Goal: Transaction & Acquisition: Purchase product/service

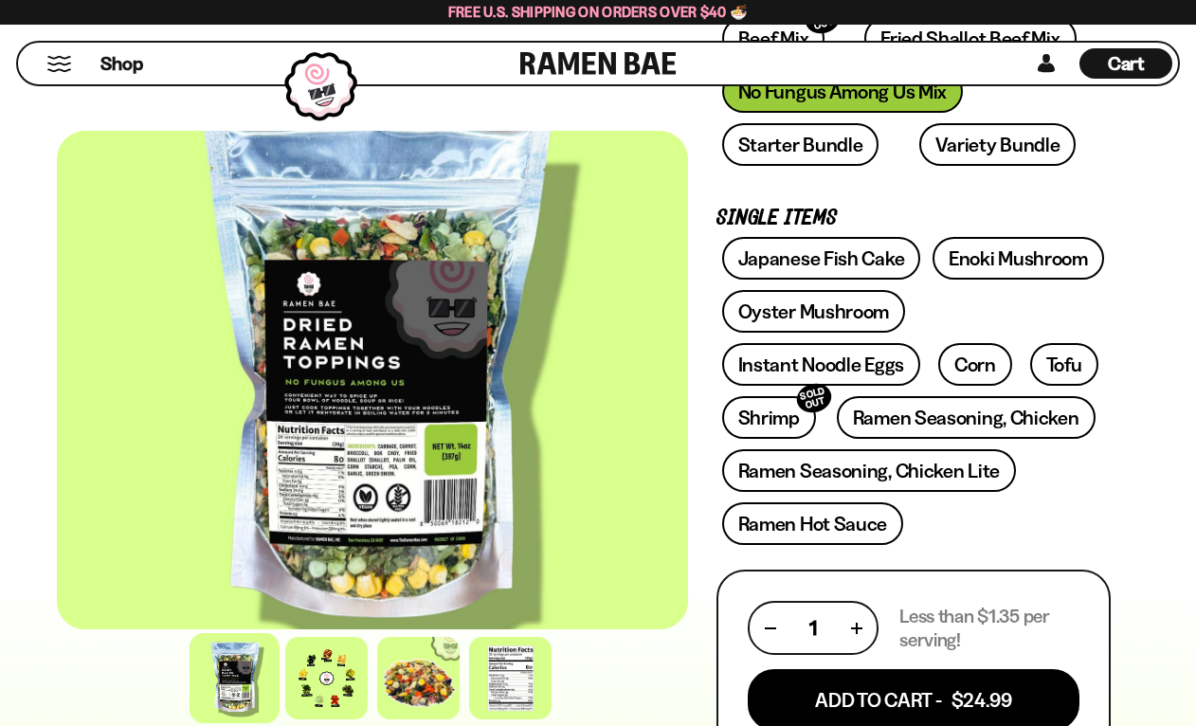
scroll to position [663, 0]
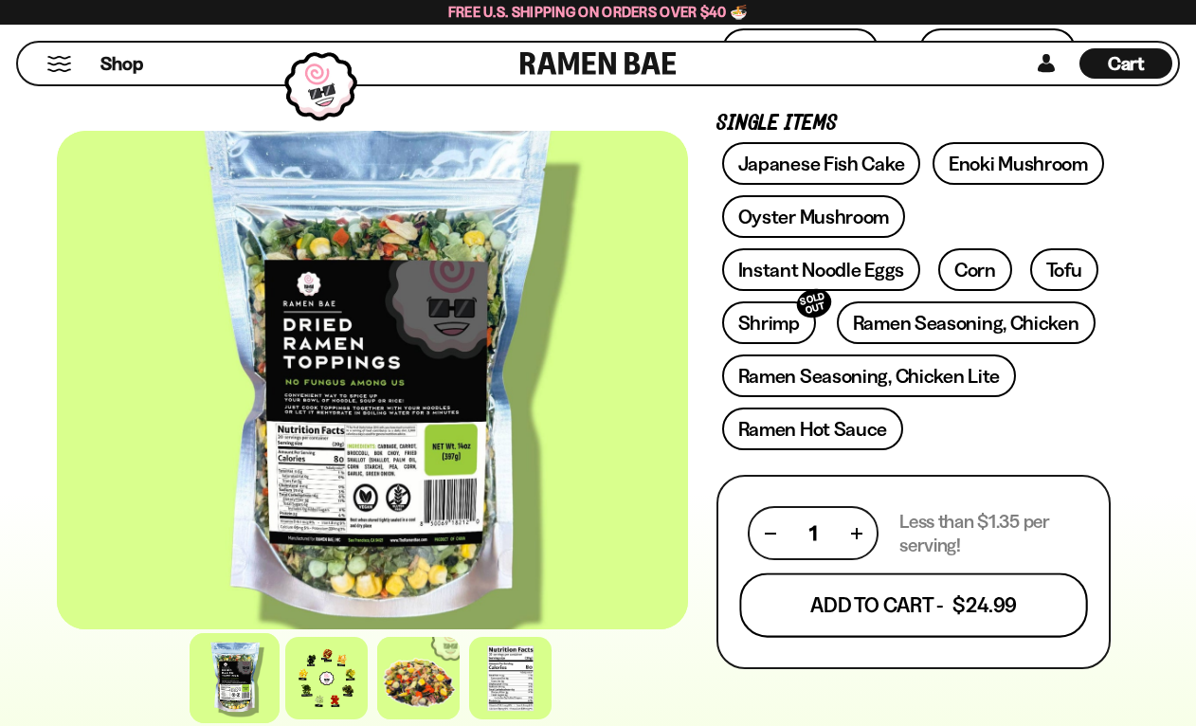
click at [894, 602] on button "Add To Cart - $24.99" at bounding box center [913, 605] width 348 height 64
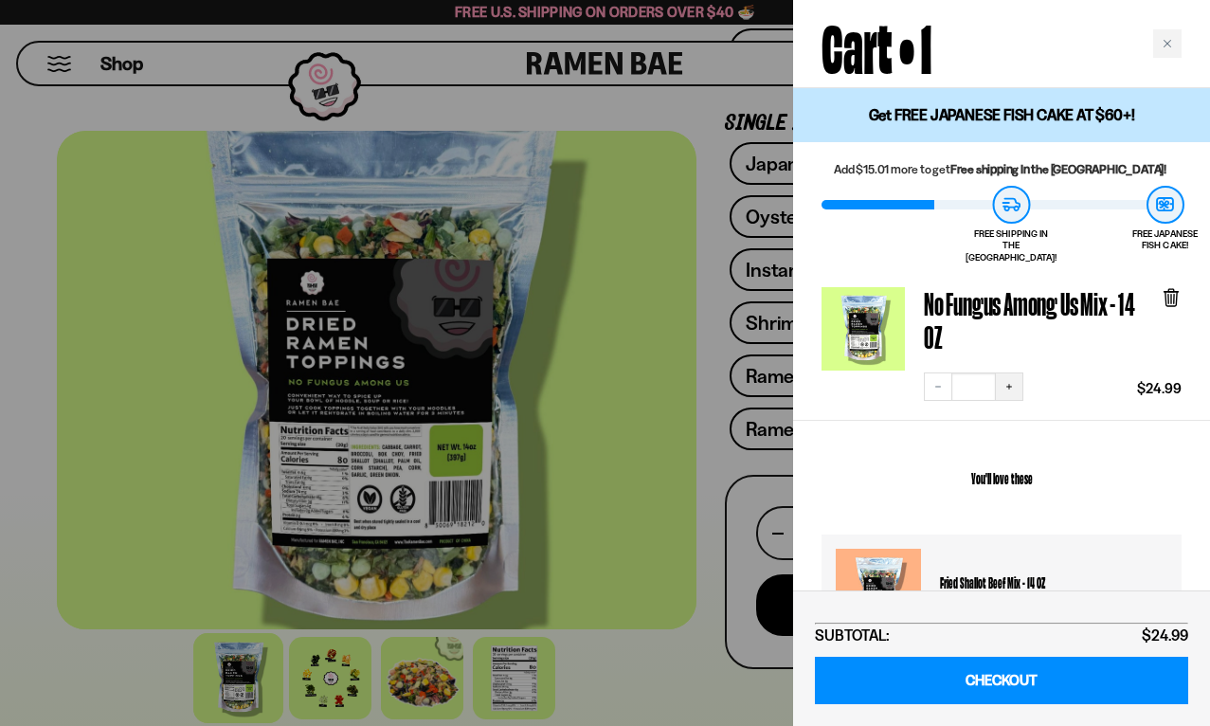
click at [1012, 381] on icon "Increase quantity" at bounding box center [1008, 386] width 11 height 11
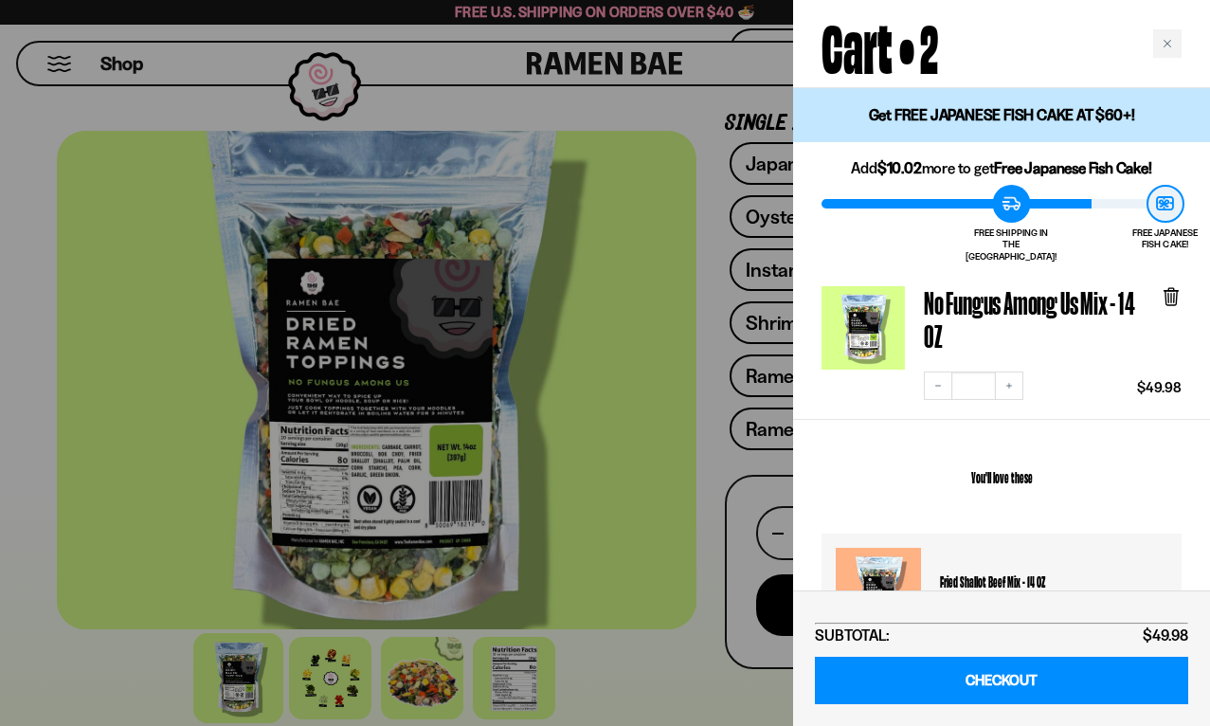
click at [694, 484] on div at bounding box center [605, 363] width 1210 height 726
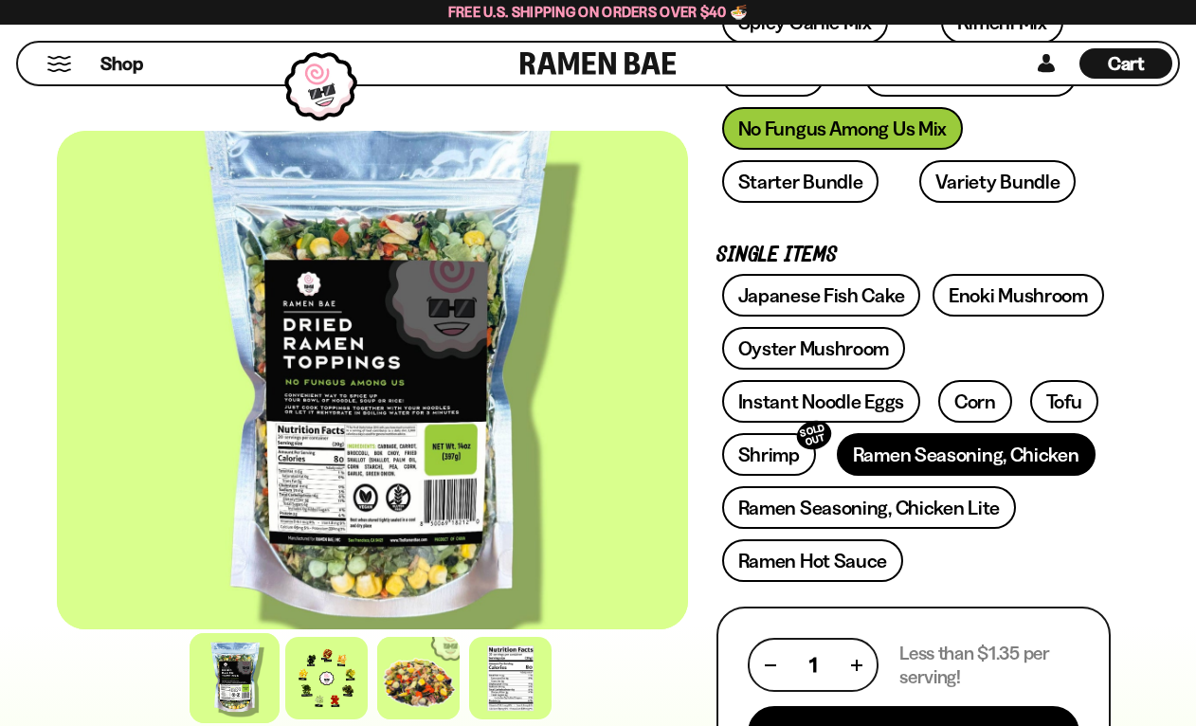
scroll to position [474, 0]
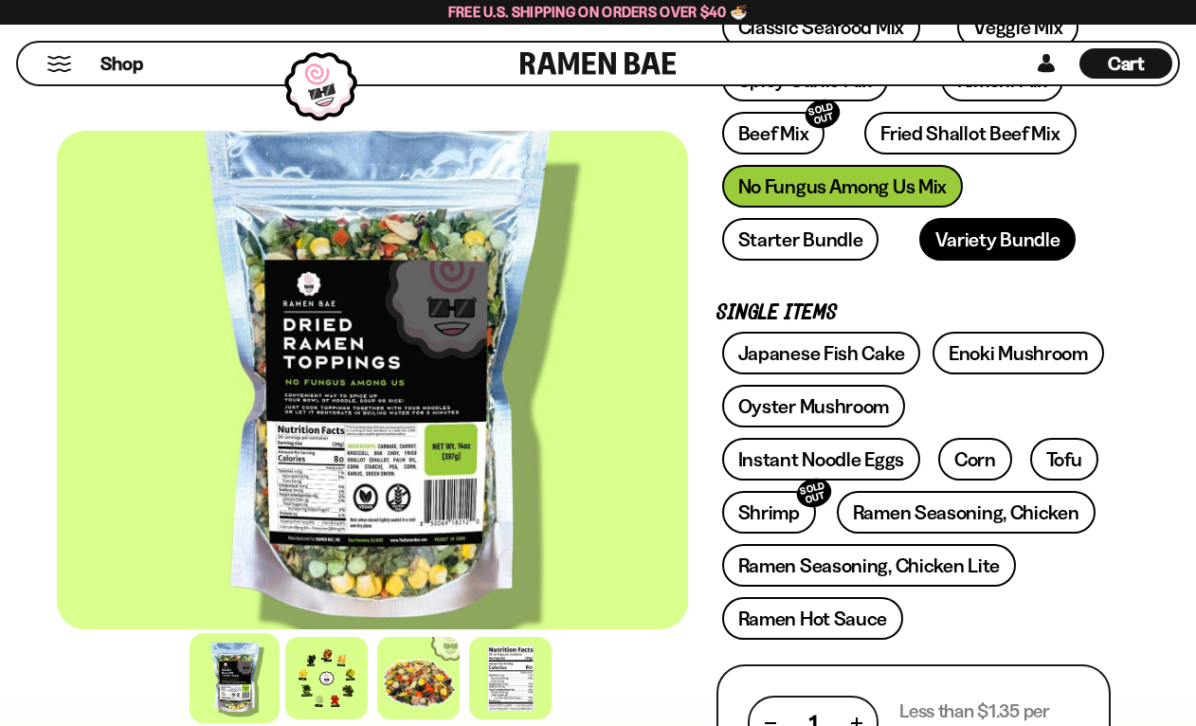
click at [924, 234] on link "Variety Bundle" at bounding box center [997, 239] width 157 height 43
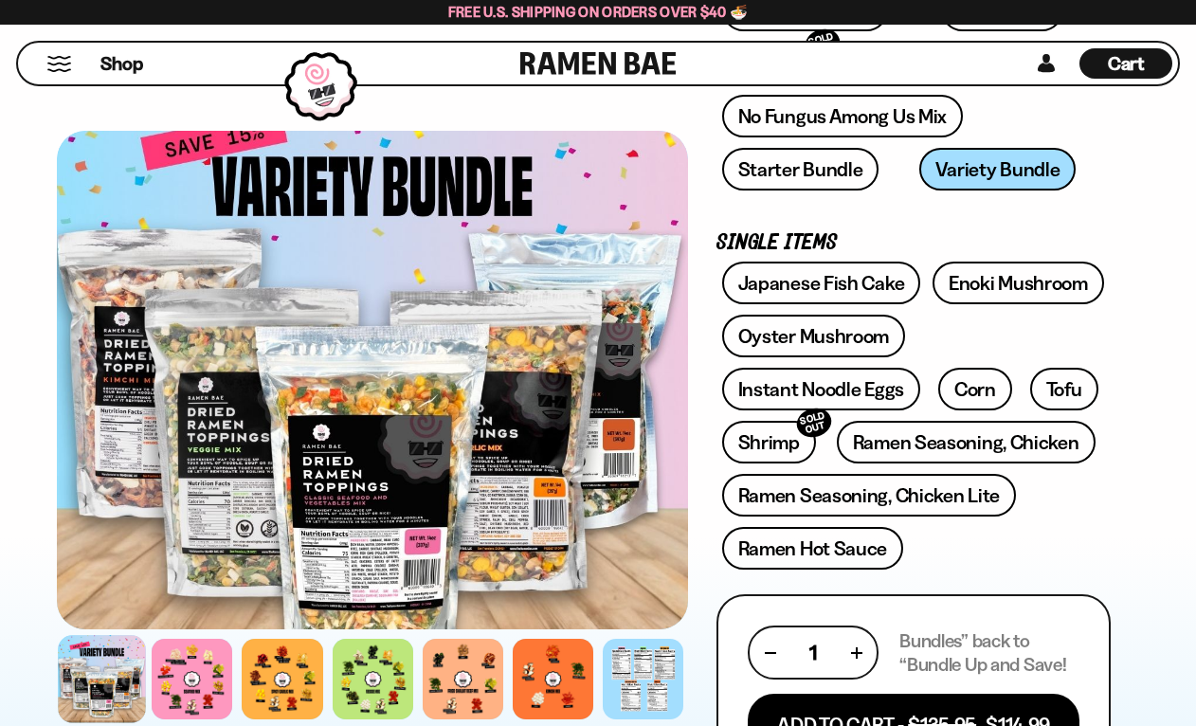
scroll to position [474, 0]
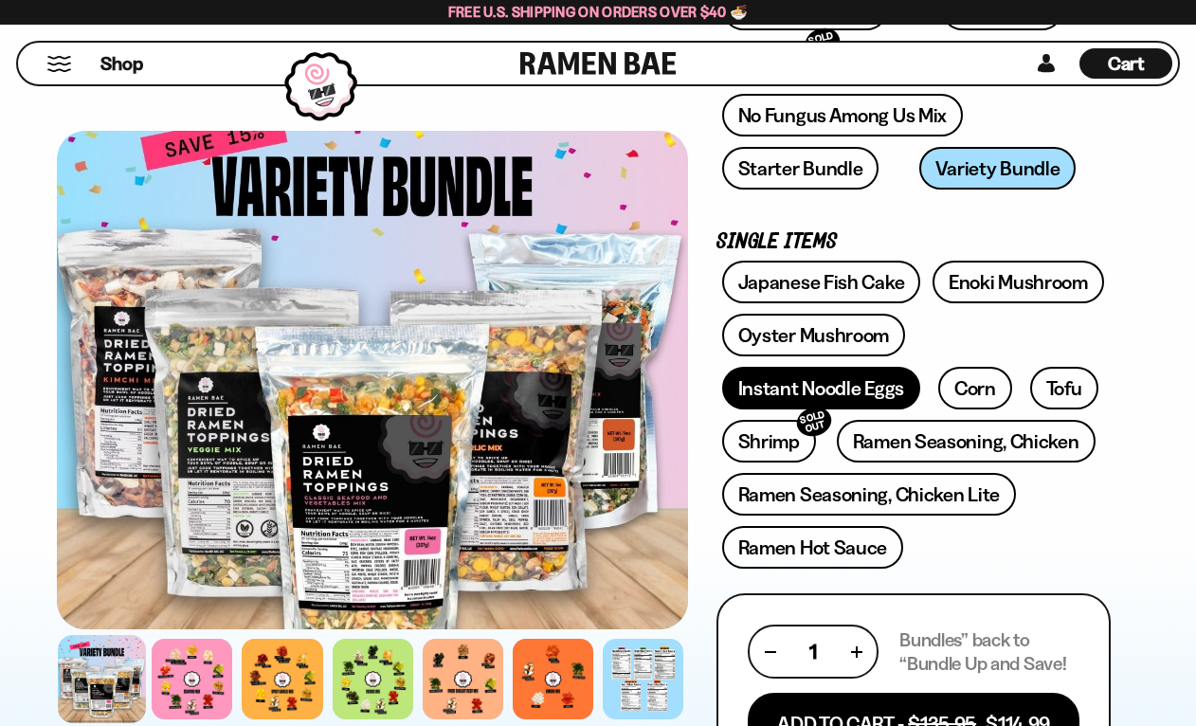
click at [867, 370] on link "Instant Noodle Eggs" at bounding box center [821, 388] width 198 height 43
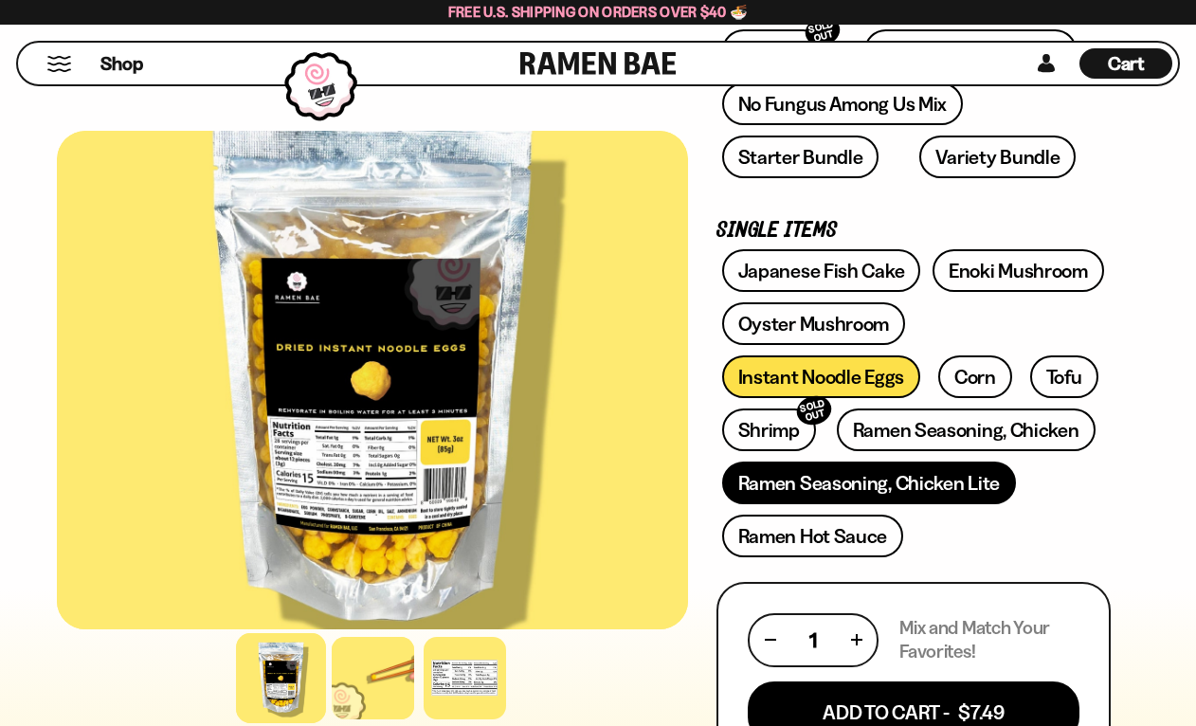
scroll to position [474, 0]
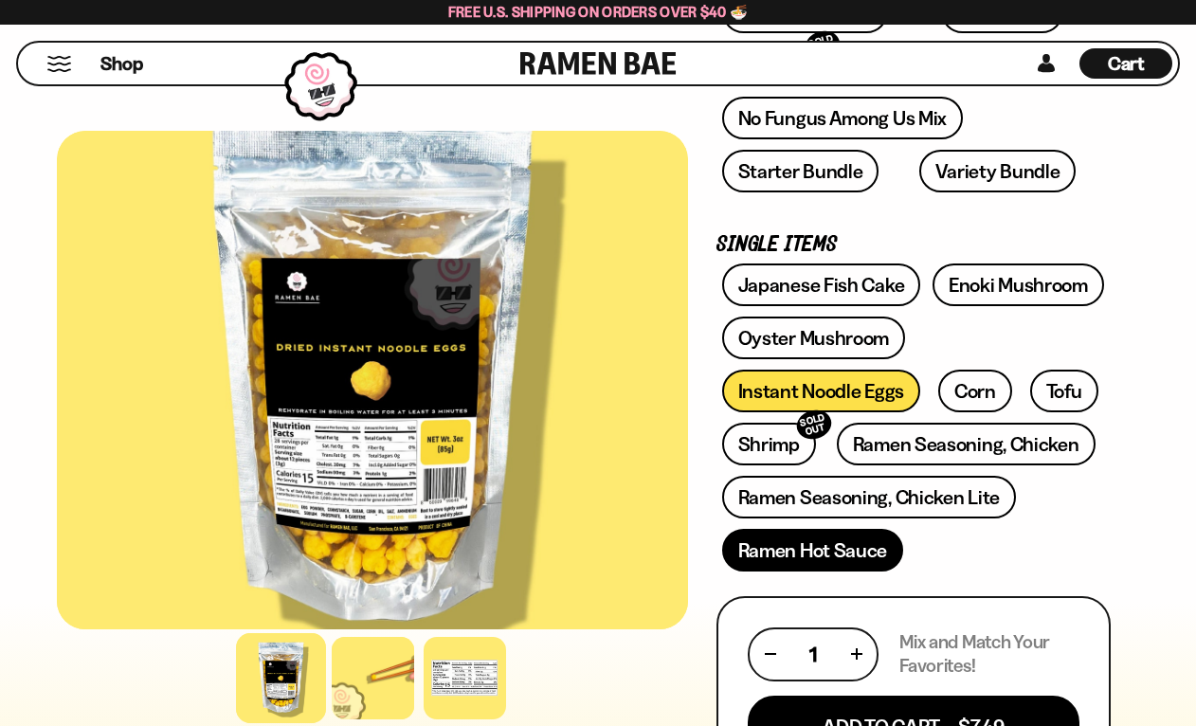
click at [833, 552] on link "Ramen Hot Sauce" at bounding box center [813, 550] width 182 height 43
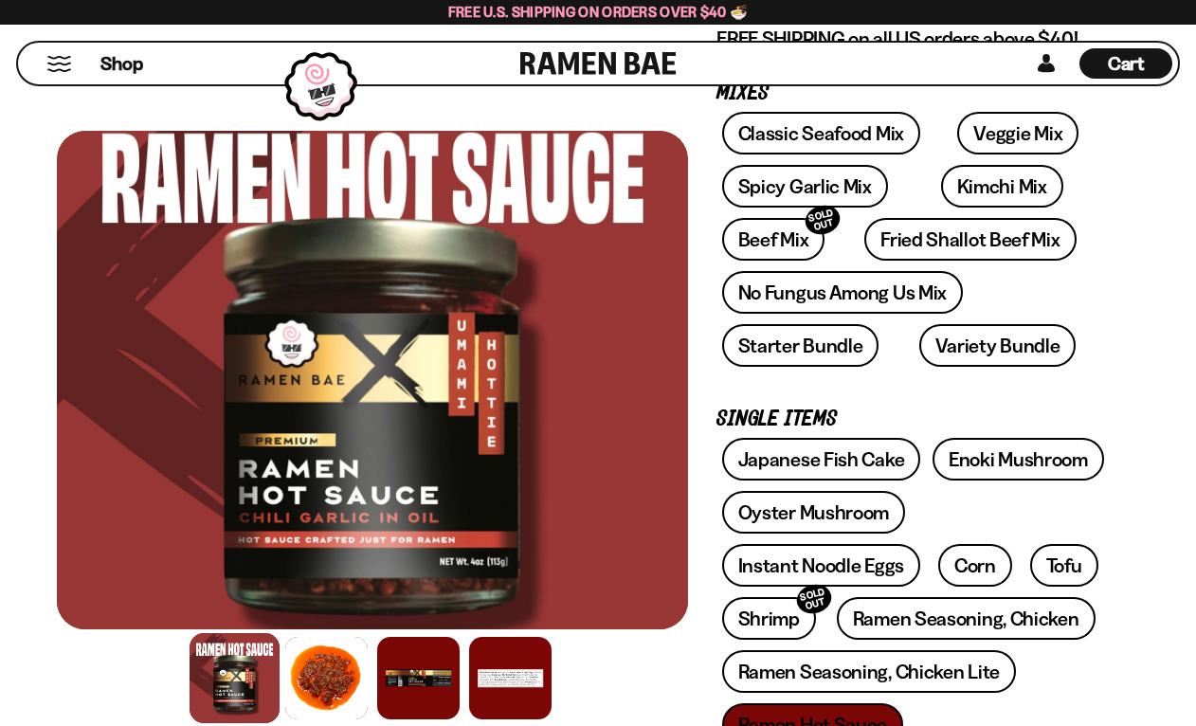
scroll to position [379, 0]
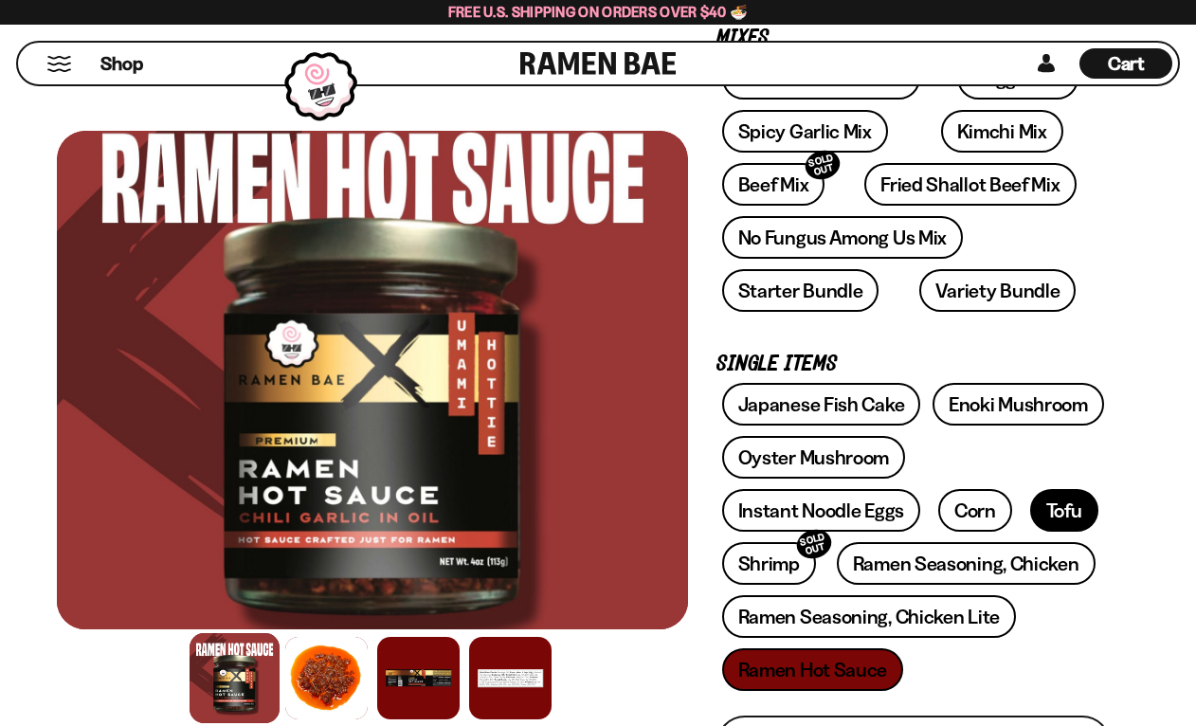
click at [1032, 524] on link "Tofu" at bounding box center [1064, 510] width 68 height 43
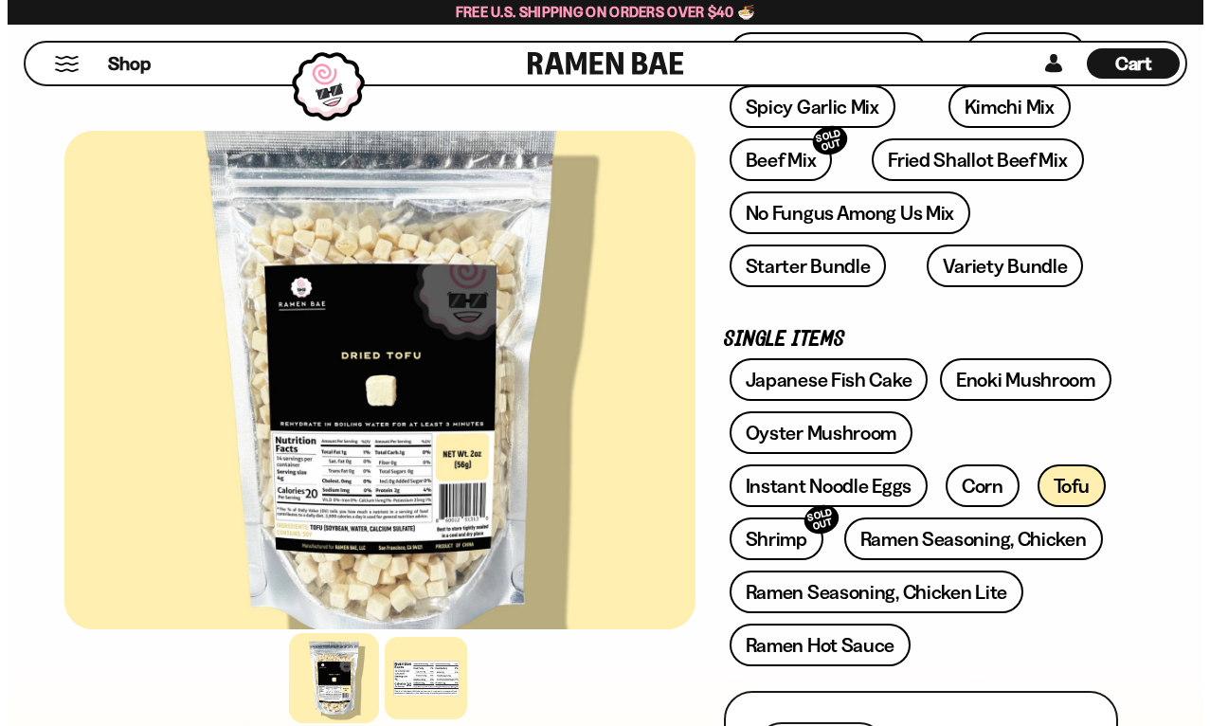
scroll to position [474, 0]
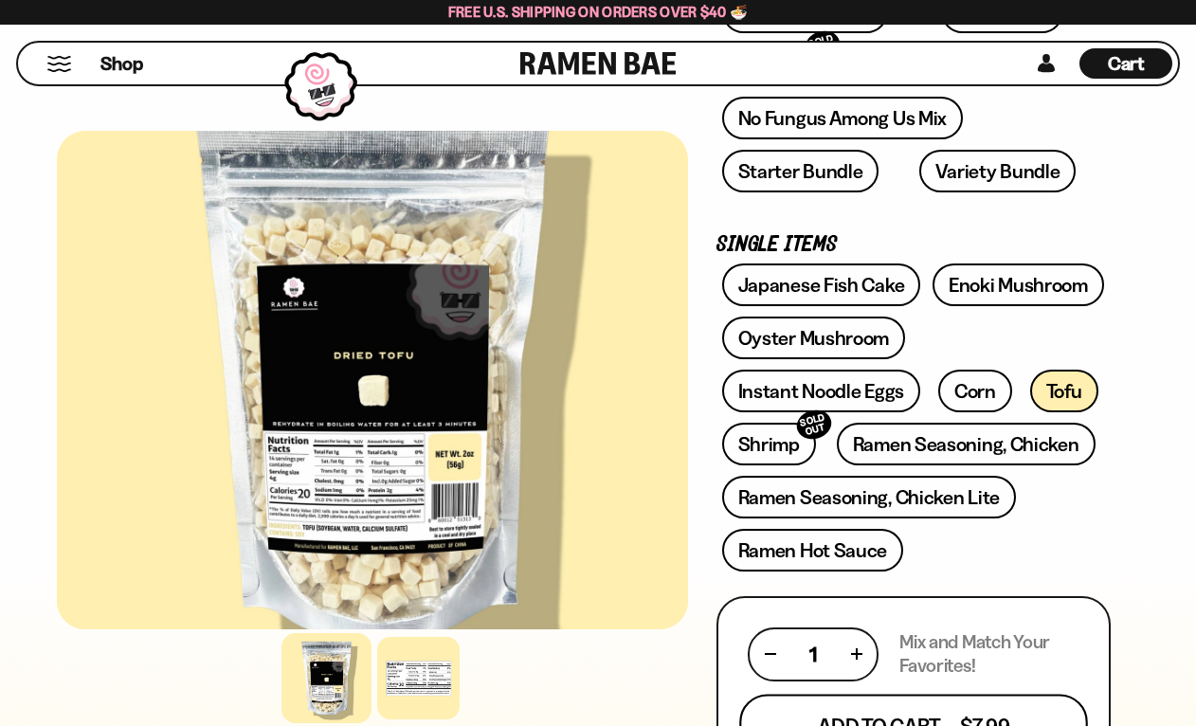
click at [920, 701] on button "Add To Cart - $7.99" at bounding box center [913, 725] width 348 height 64
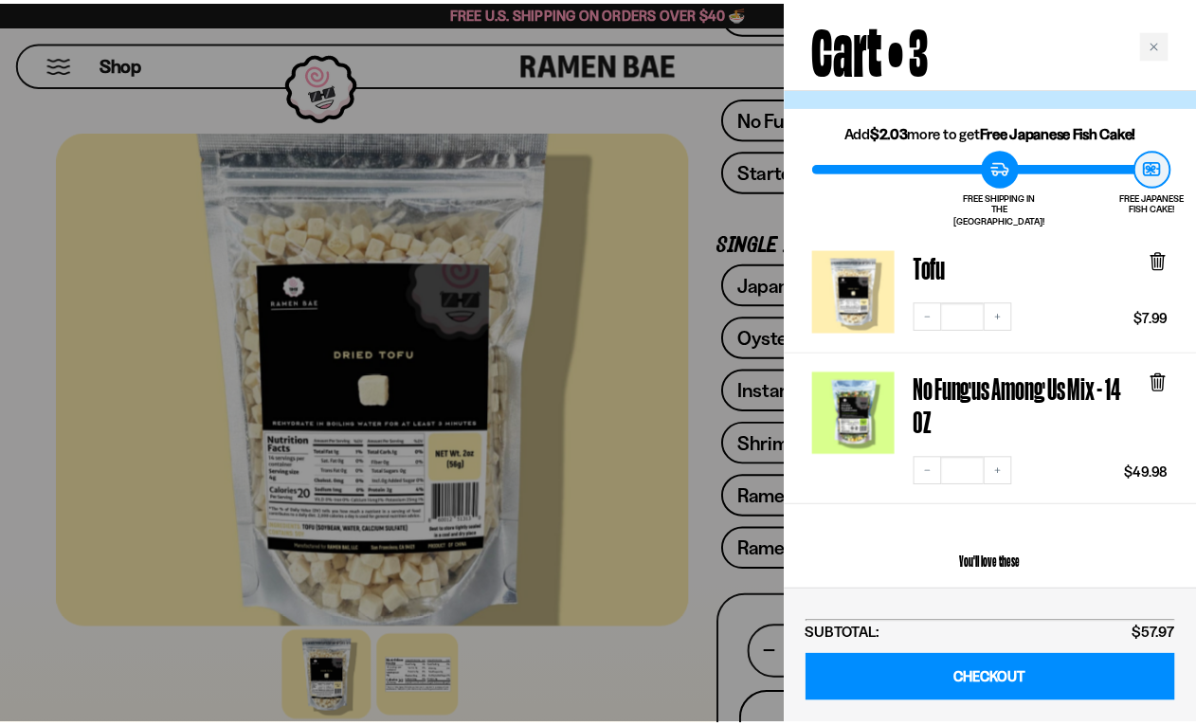
scroll to position [0, 0]
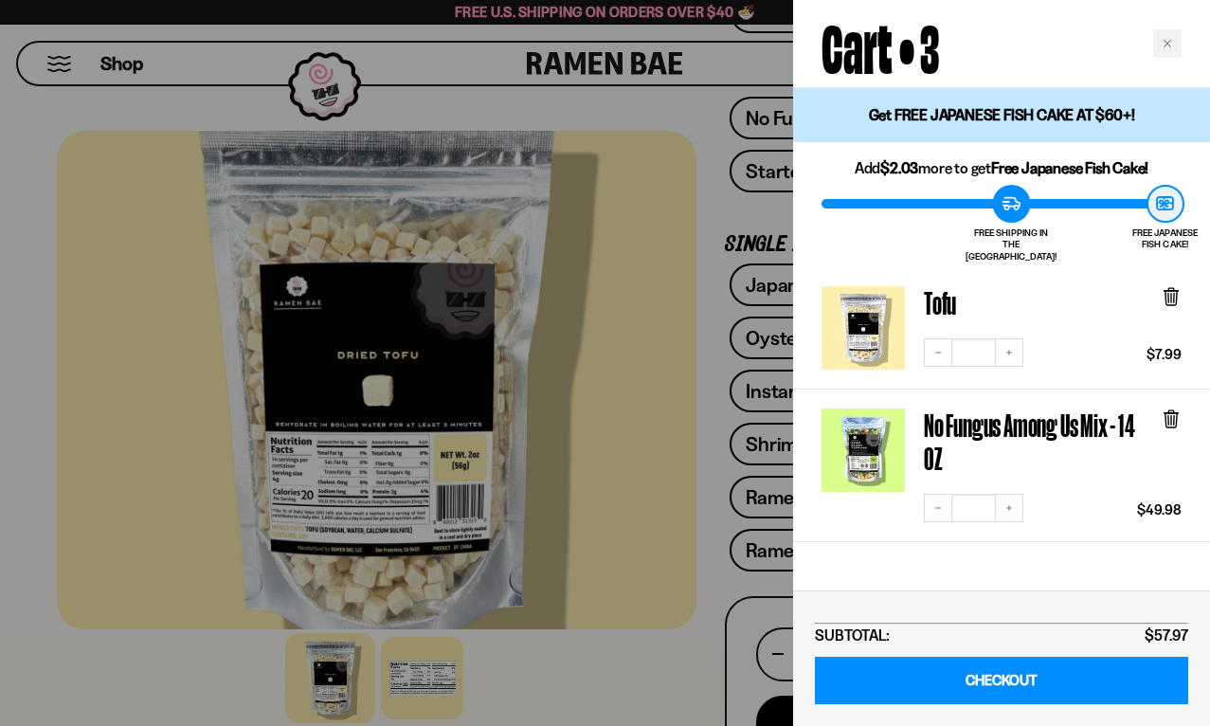
click at [650, 640] on div at bounding box center [605, 363] width 1210 height 726
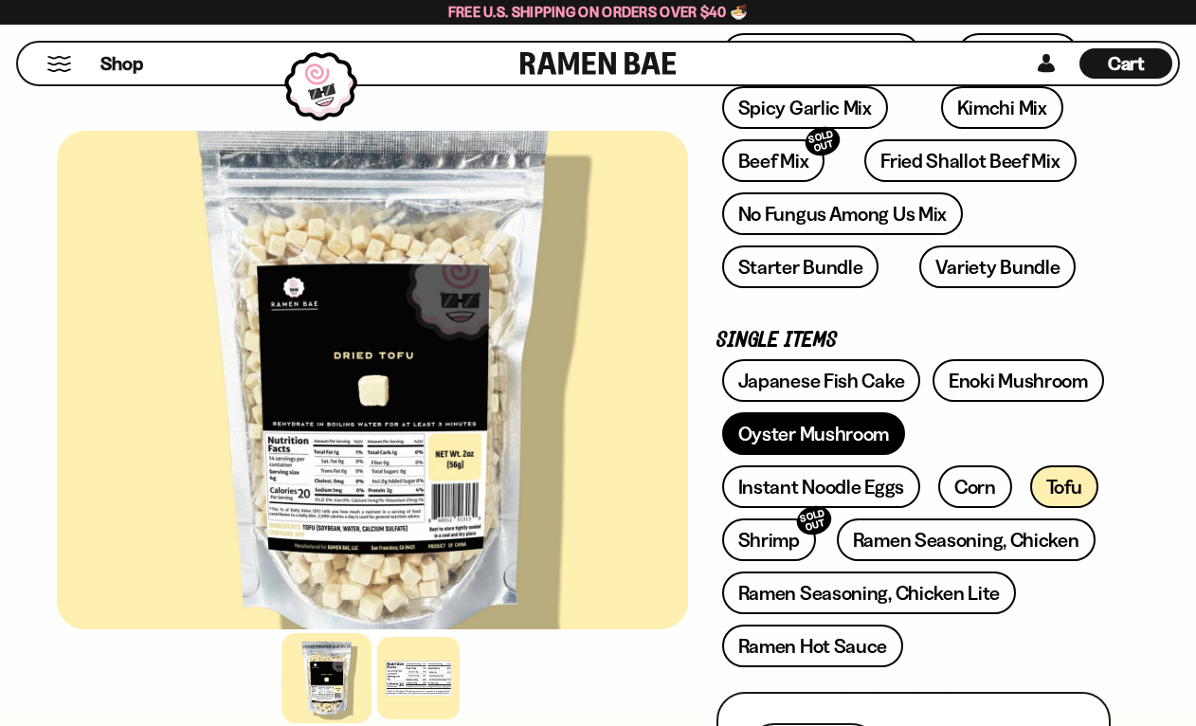
scroll to position [379, 0]
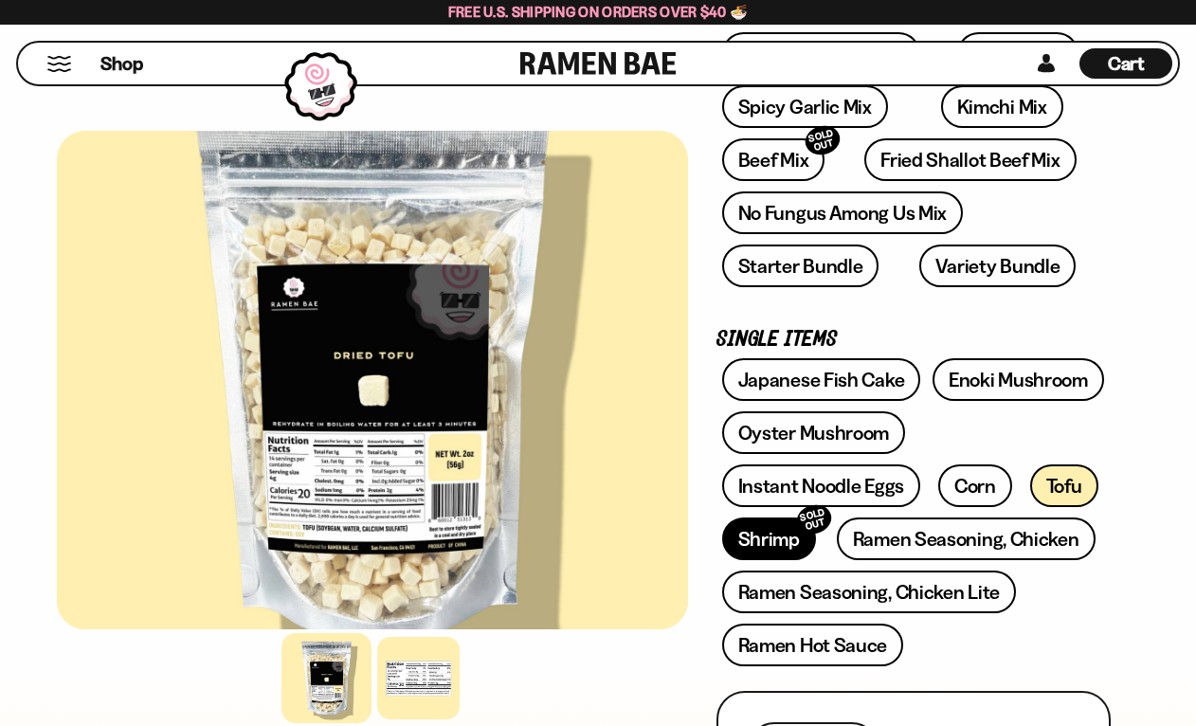
click at [781, 531] on link "Shrimp SOLD OUT" at bounding box center [769, 538] width 94 height 43
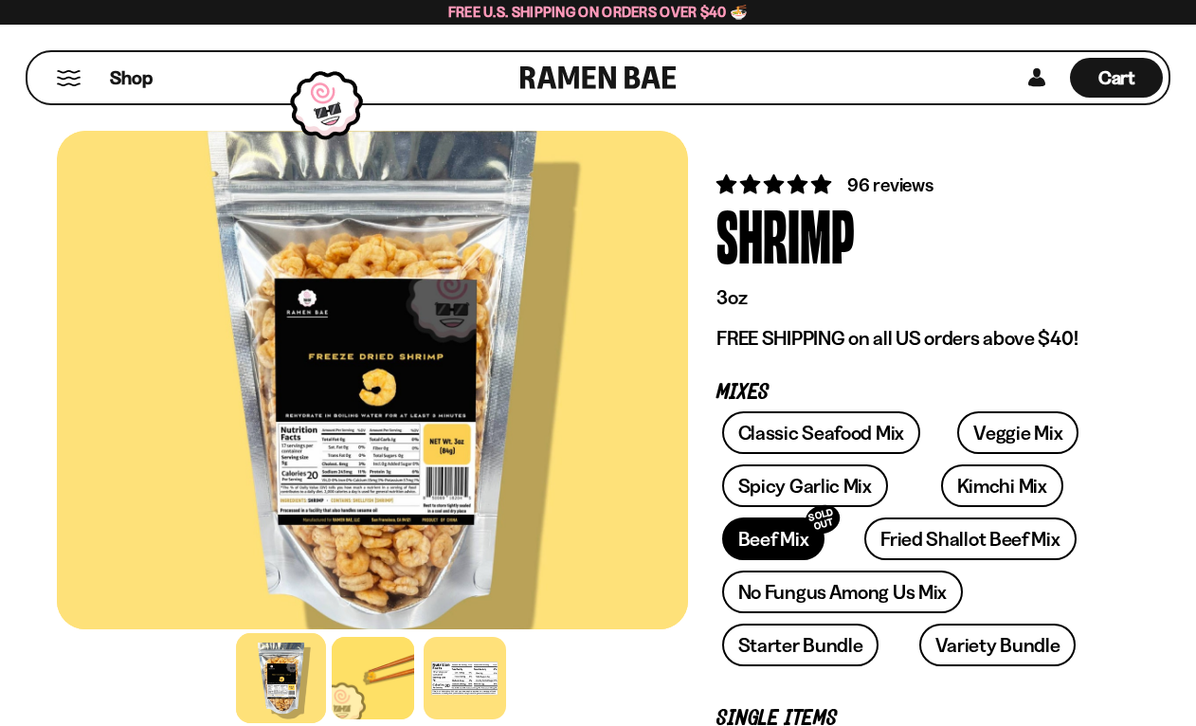
click at [737, 545] on link "Beef Mix SOLD OUT" at bounding box center [773, 538] width 103 height 43
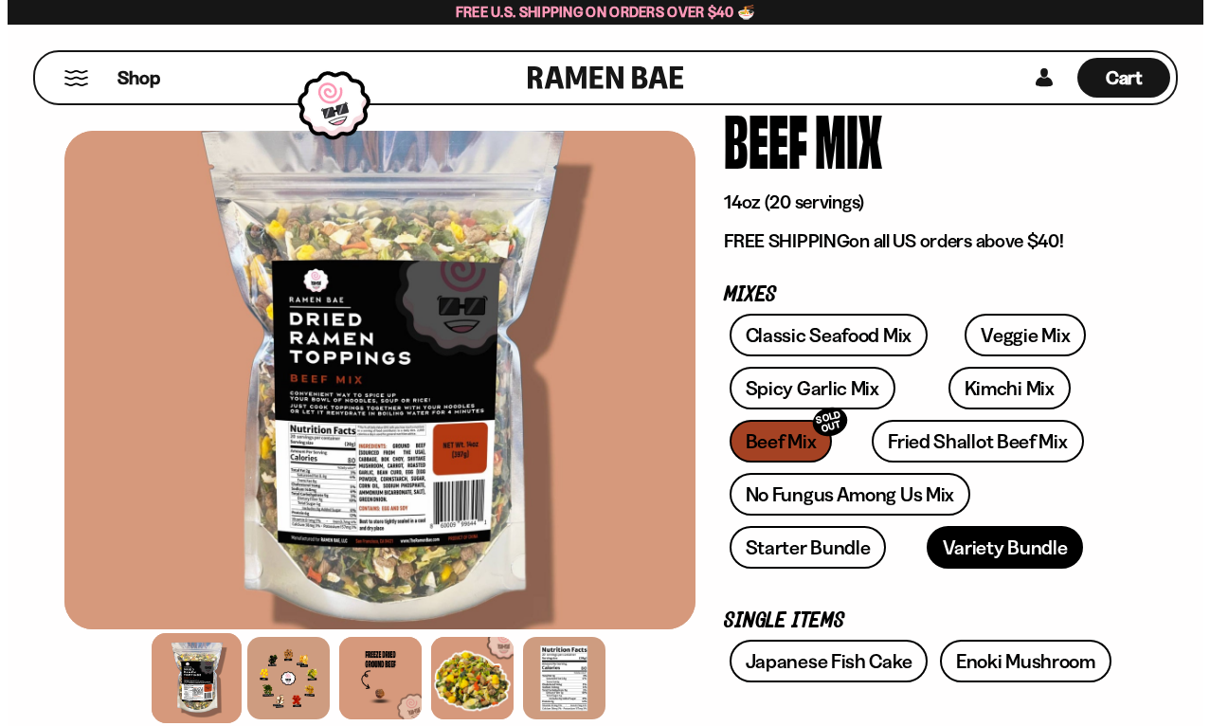
scroll to position [189, 0]
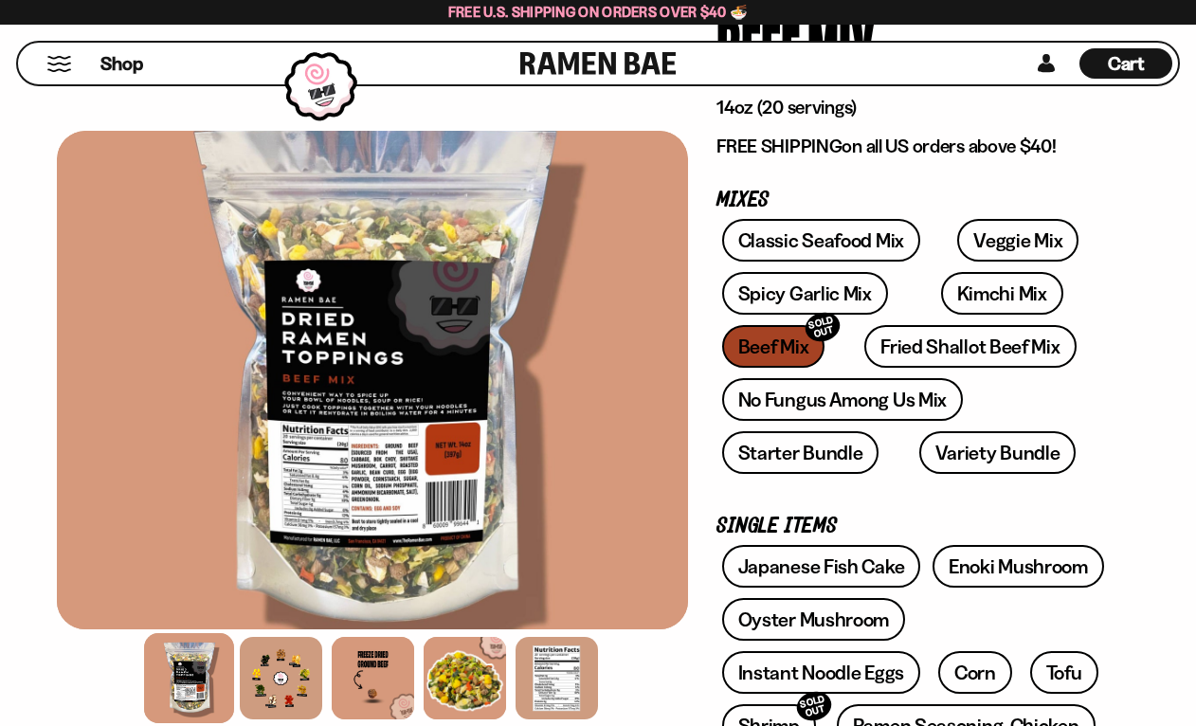
click at [1117, 63] on span "Cart" at bounding box center [1125, 63] width 37 height 23
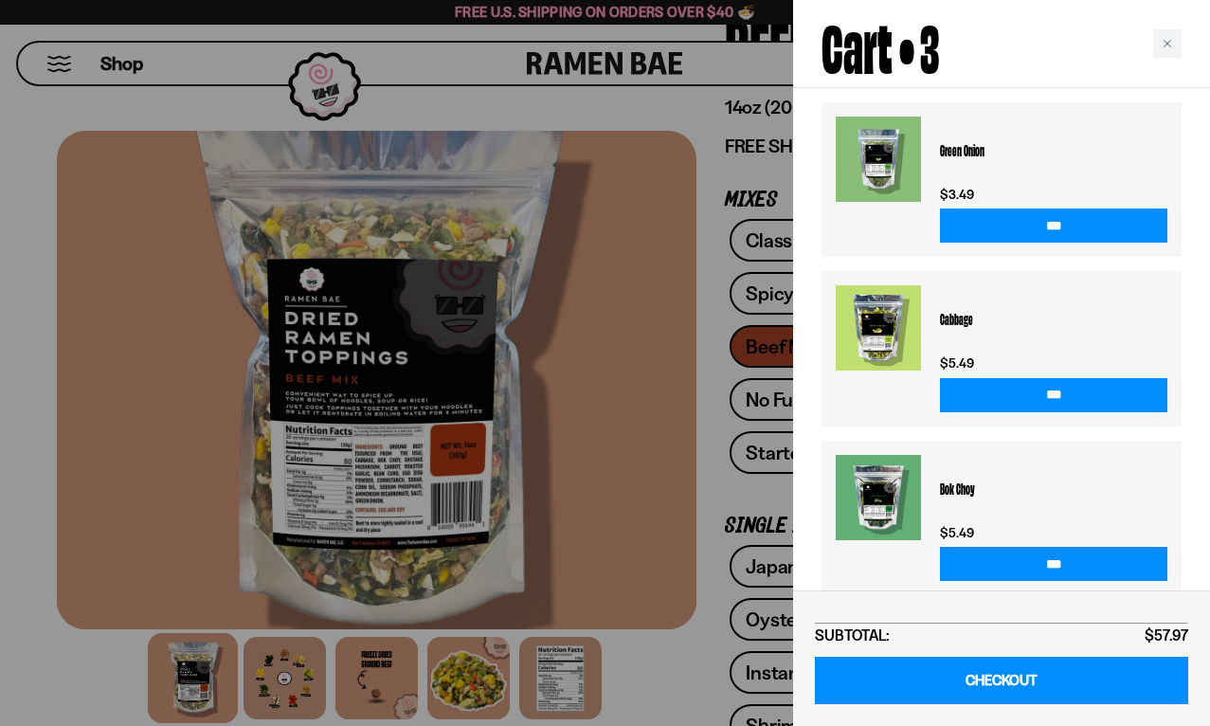
scroll to position [459, 0]
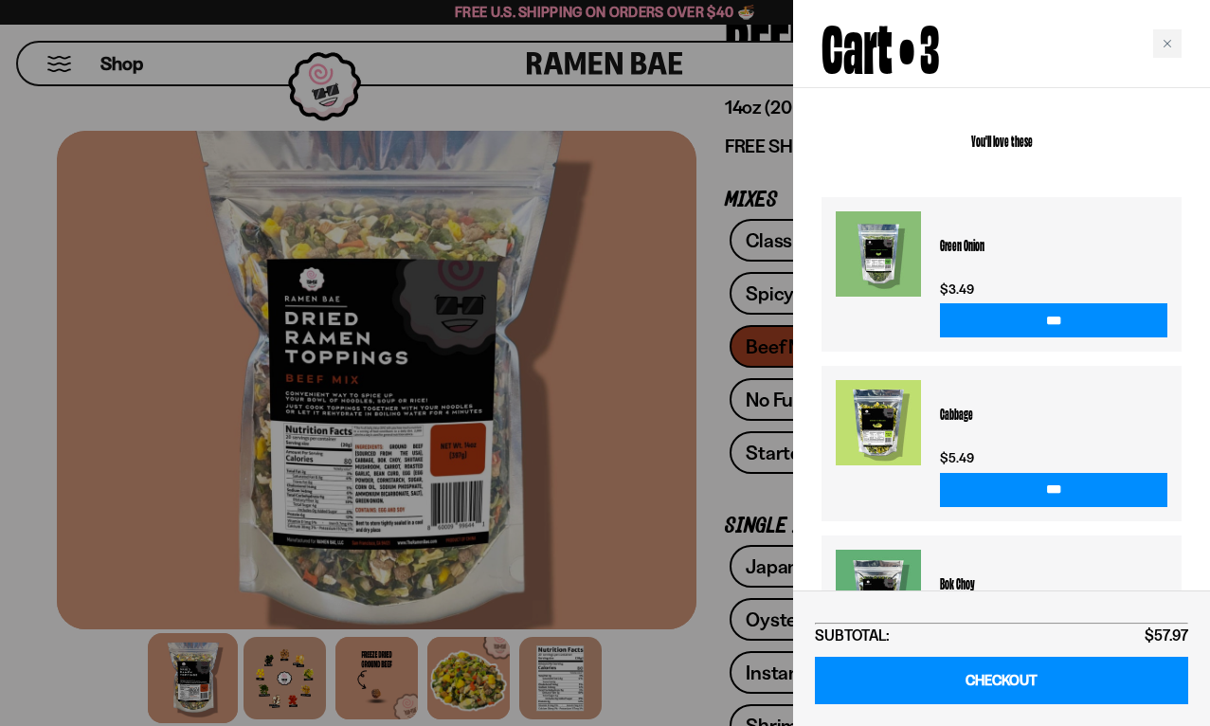
click at [862, 549] on link at bounding box center [878, 591] width 85 height 85
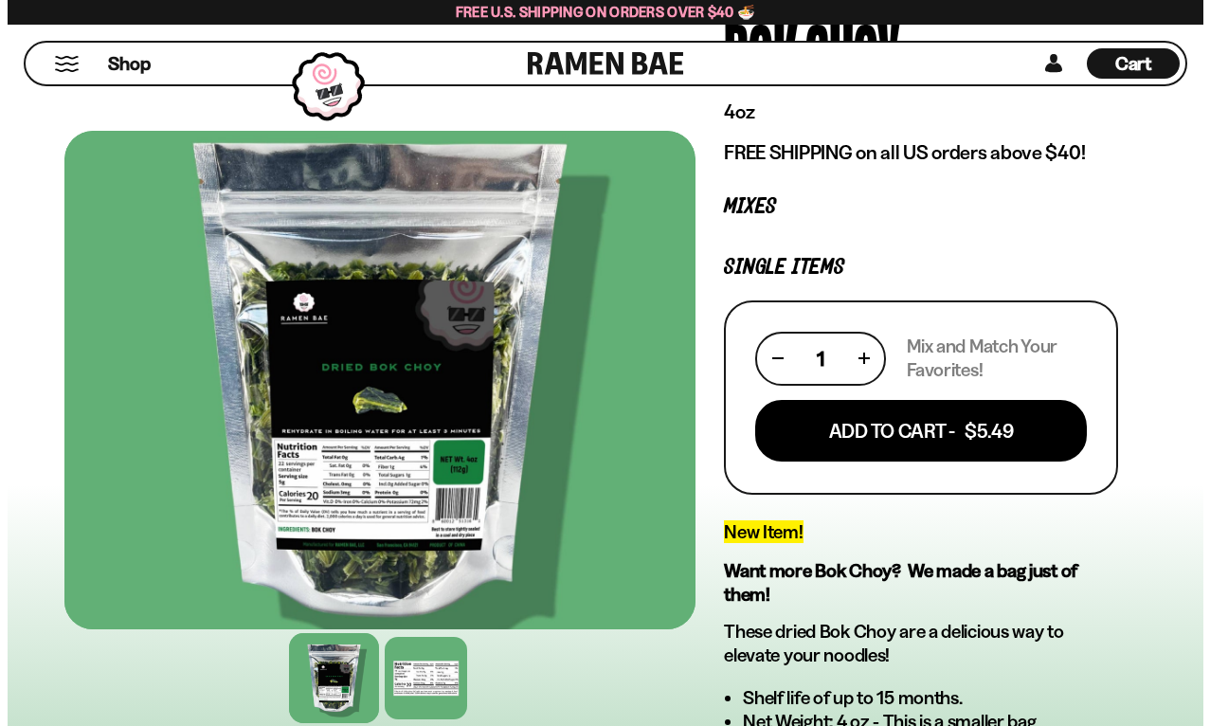
scroll to position [95, 0]
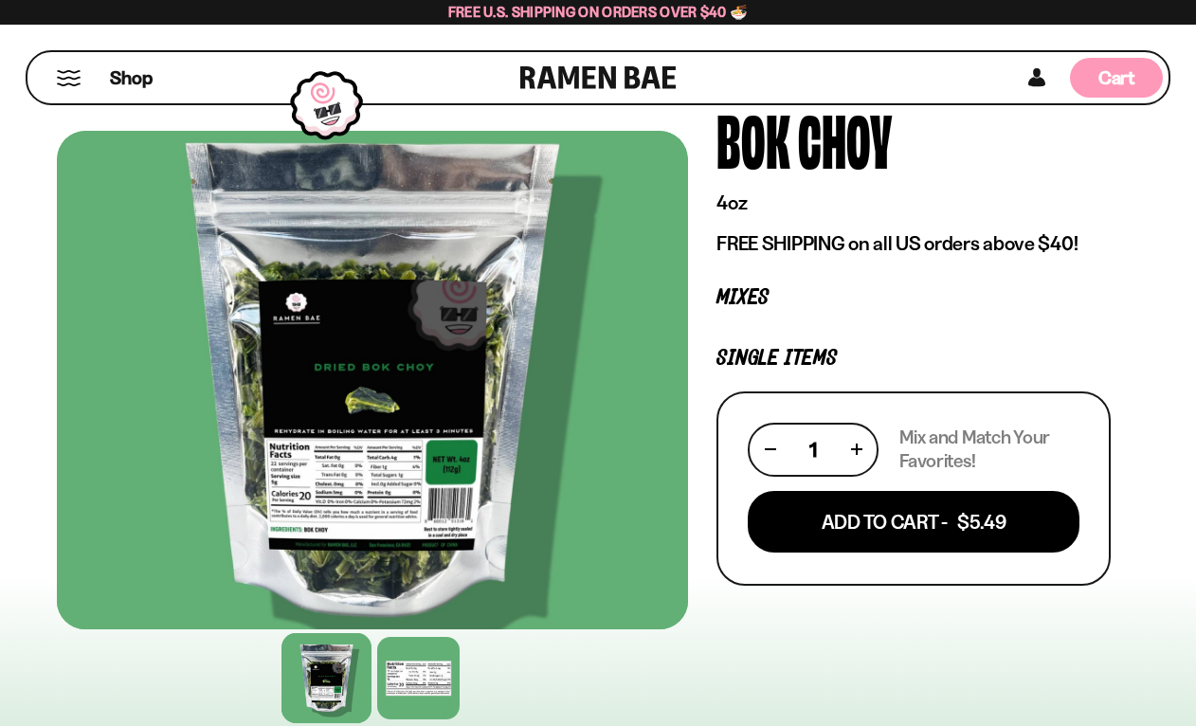
click at [1106, 69] on span "Cart" at bounding box center [1116, 77] width 37 height 23
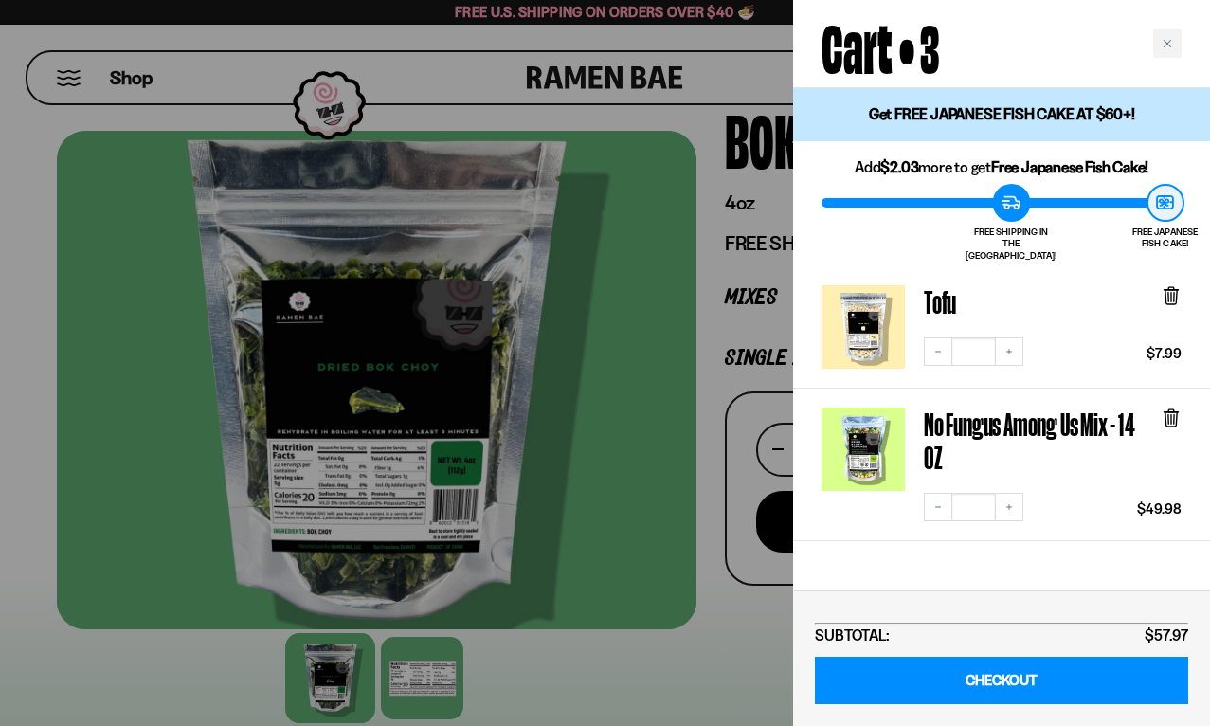
scroll to position [0, 0]
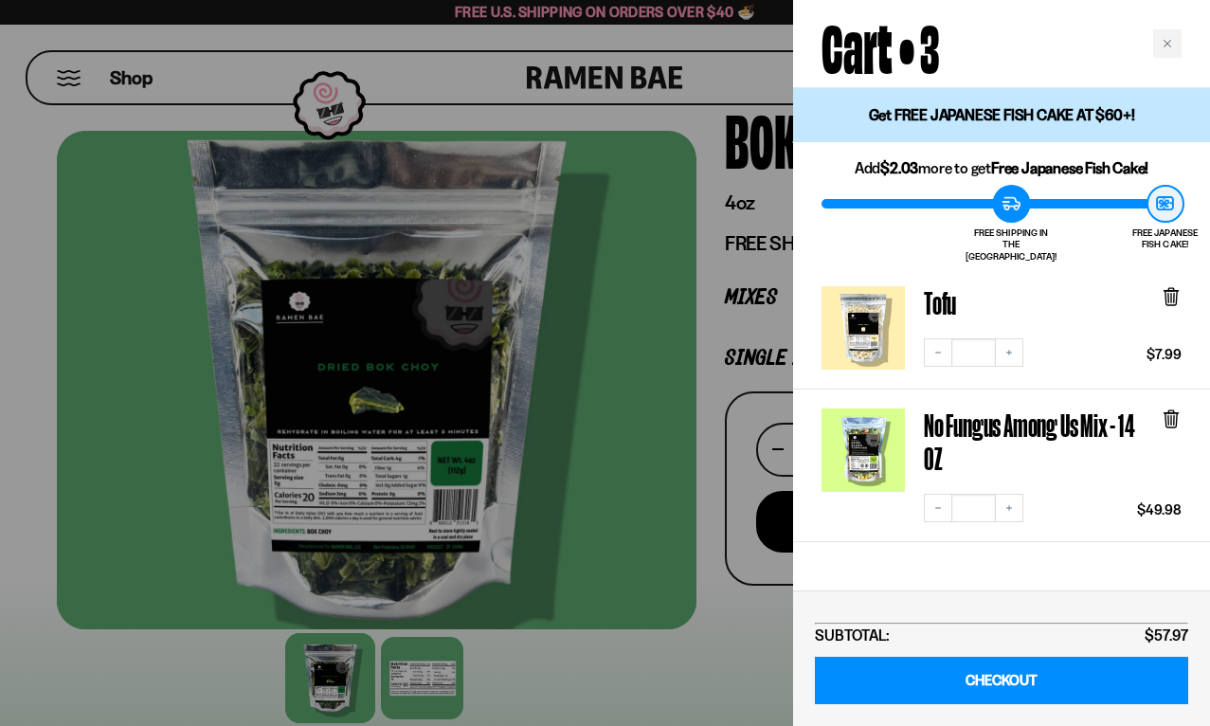
drag, startPoint x: 849, startPoint y: 440, endPoint x: 1036, endPoint y: 280, distance: 246.0
click at [1036, 286] on div "Tofu" at bounding box center [1053, 307] width 258 height 43
click at [728, 626] on div at bounding box center [605, 363] width 1210 height 726
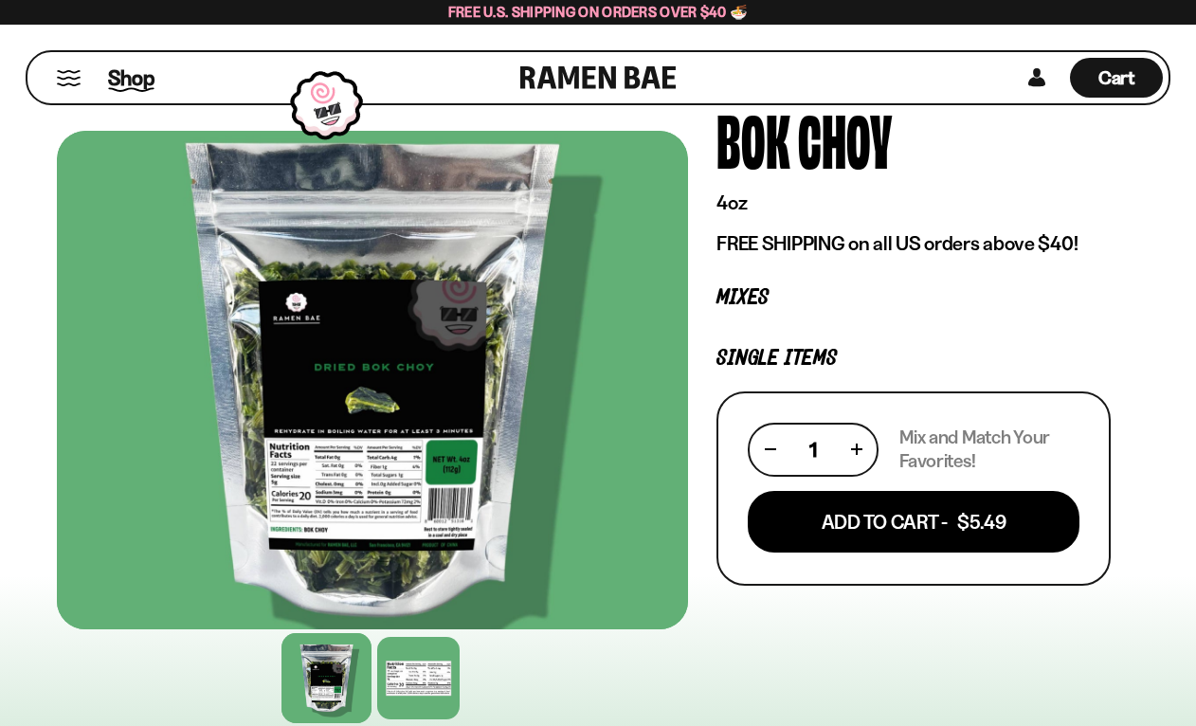
click at [147, 80] on span "Shop" at bounding box center [131, 77] width 46 height 28
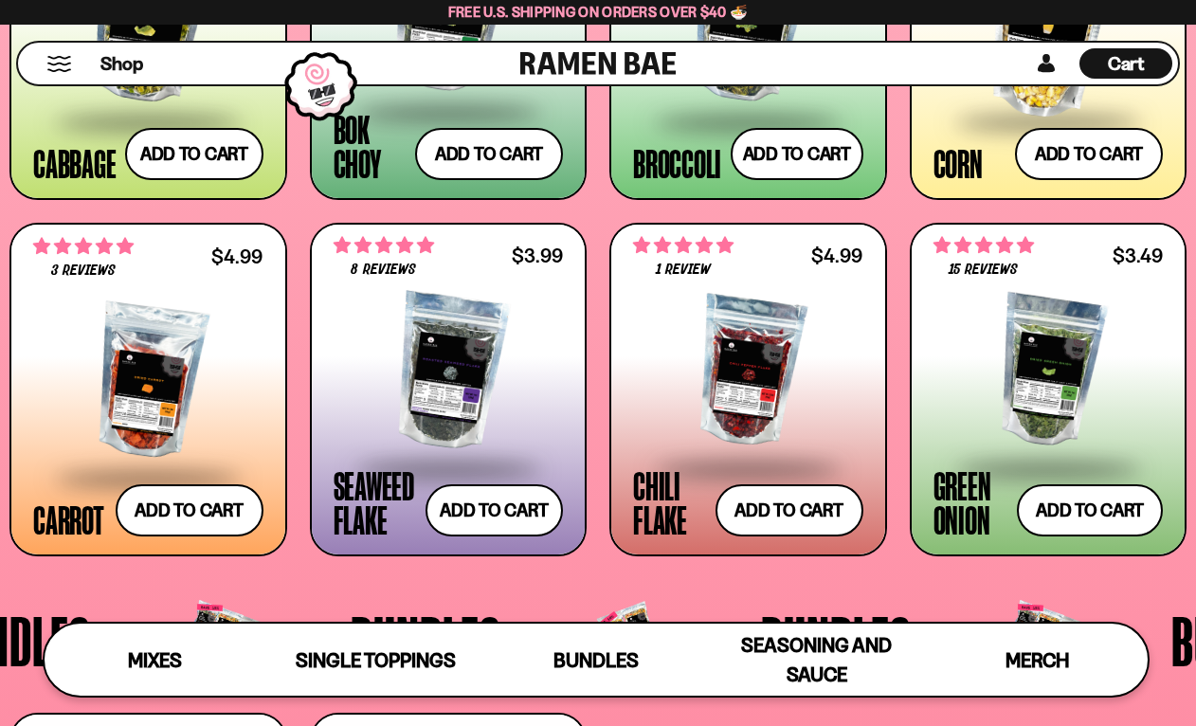
scroll to position [2724, 0]
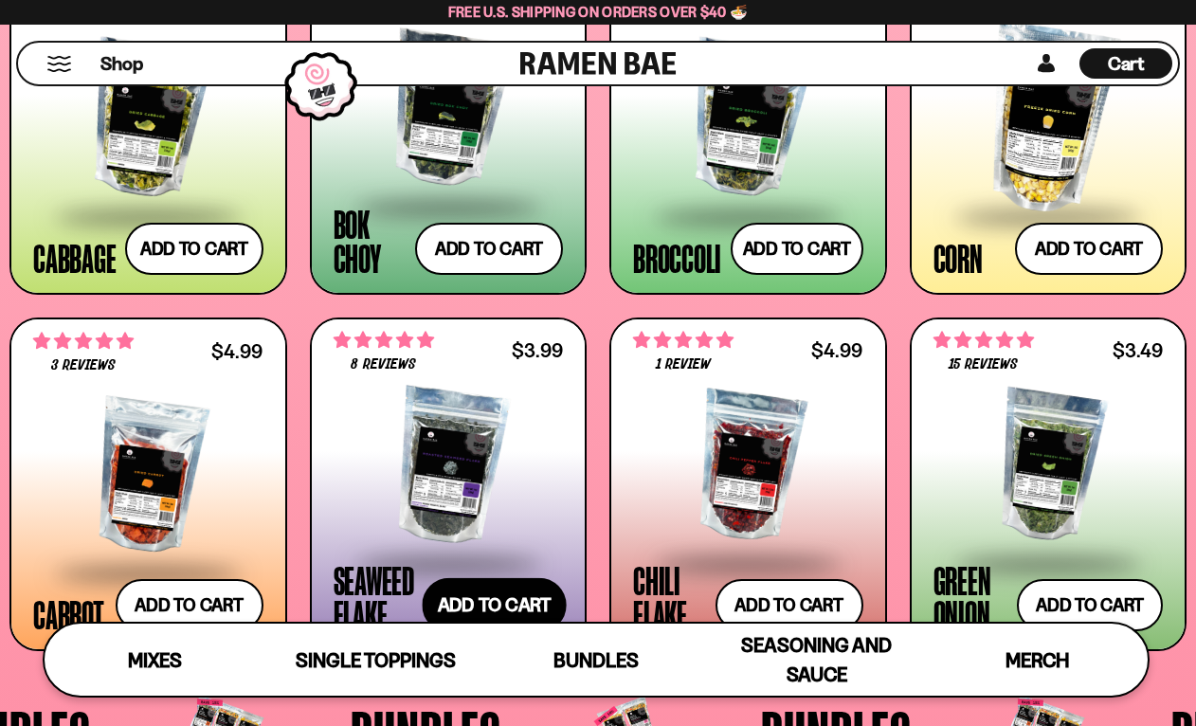
click at [500, 598] on button "Add to cart Add — Regular price $3.99 Regular price Sale price $3.99 Unit price…" at bounding box center [494, 604] width 144 height 55
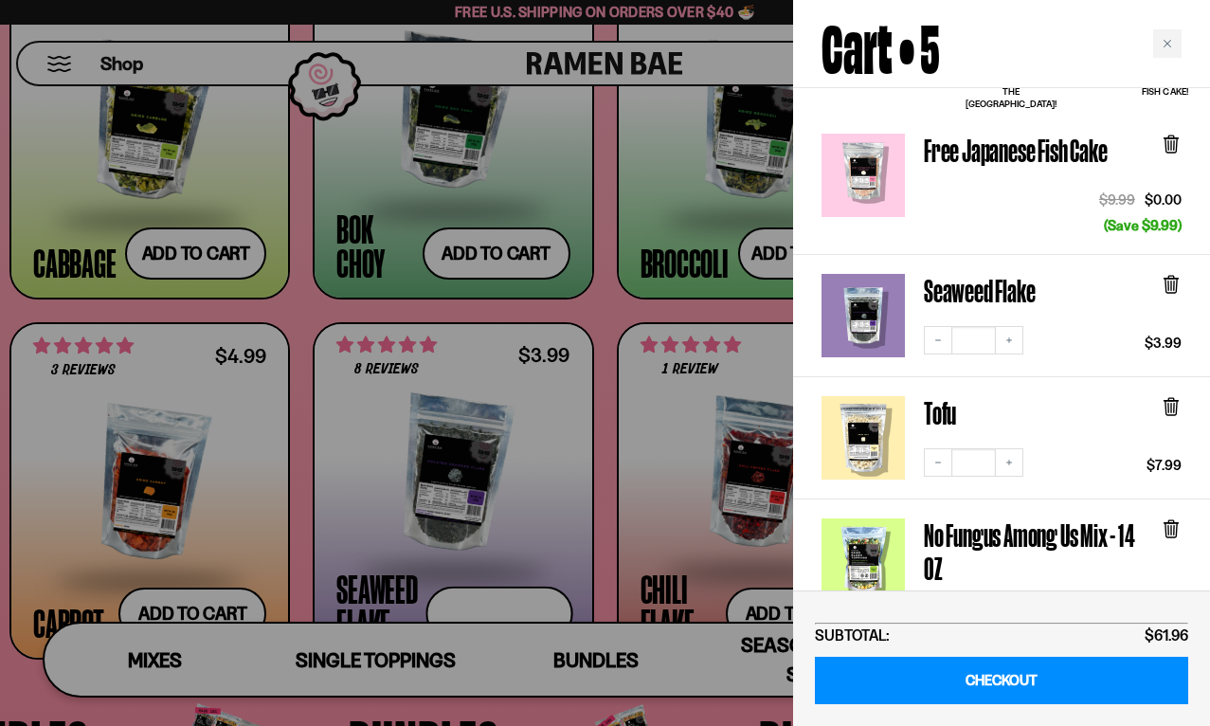
scroll to position [152, 0]
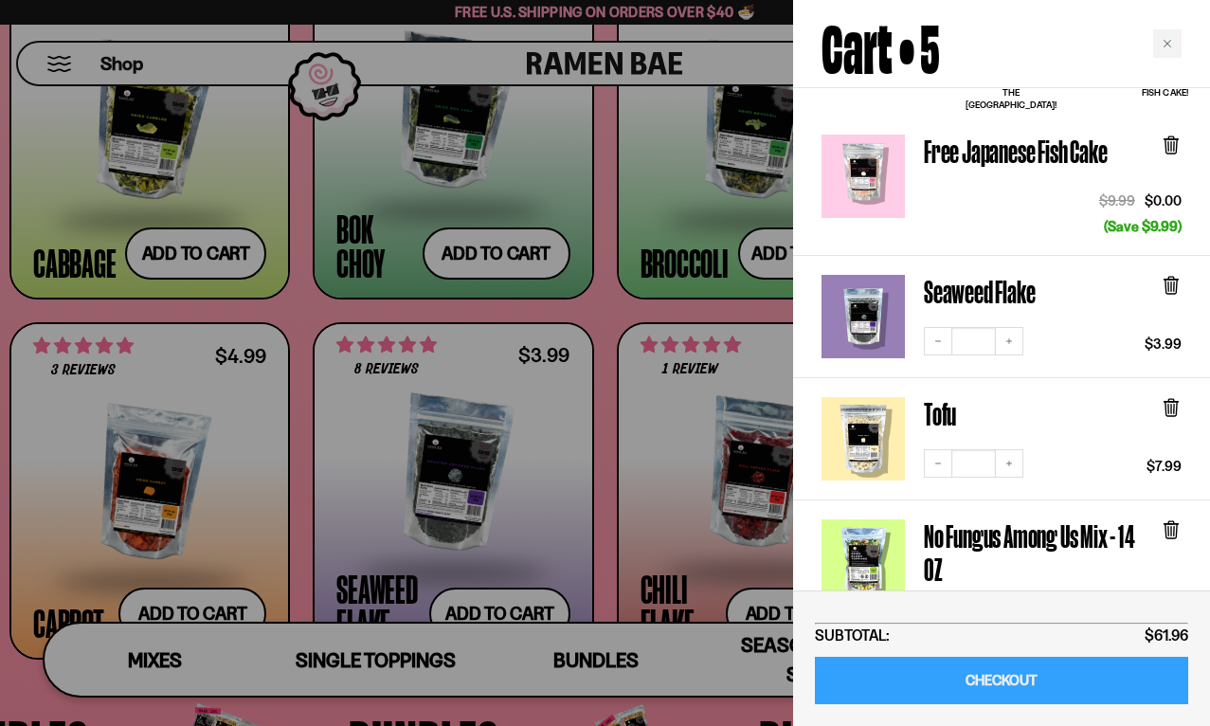
click at [997, 679] on link "CHECKOUT" at bounding box center [1001, 680] width 373 height 48
